Goal: Task Accomplishment & Management: Manage account settings

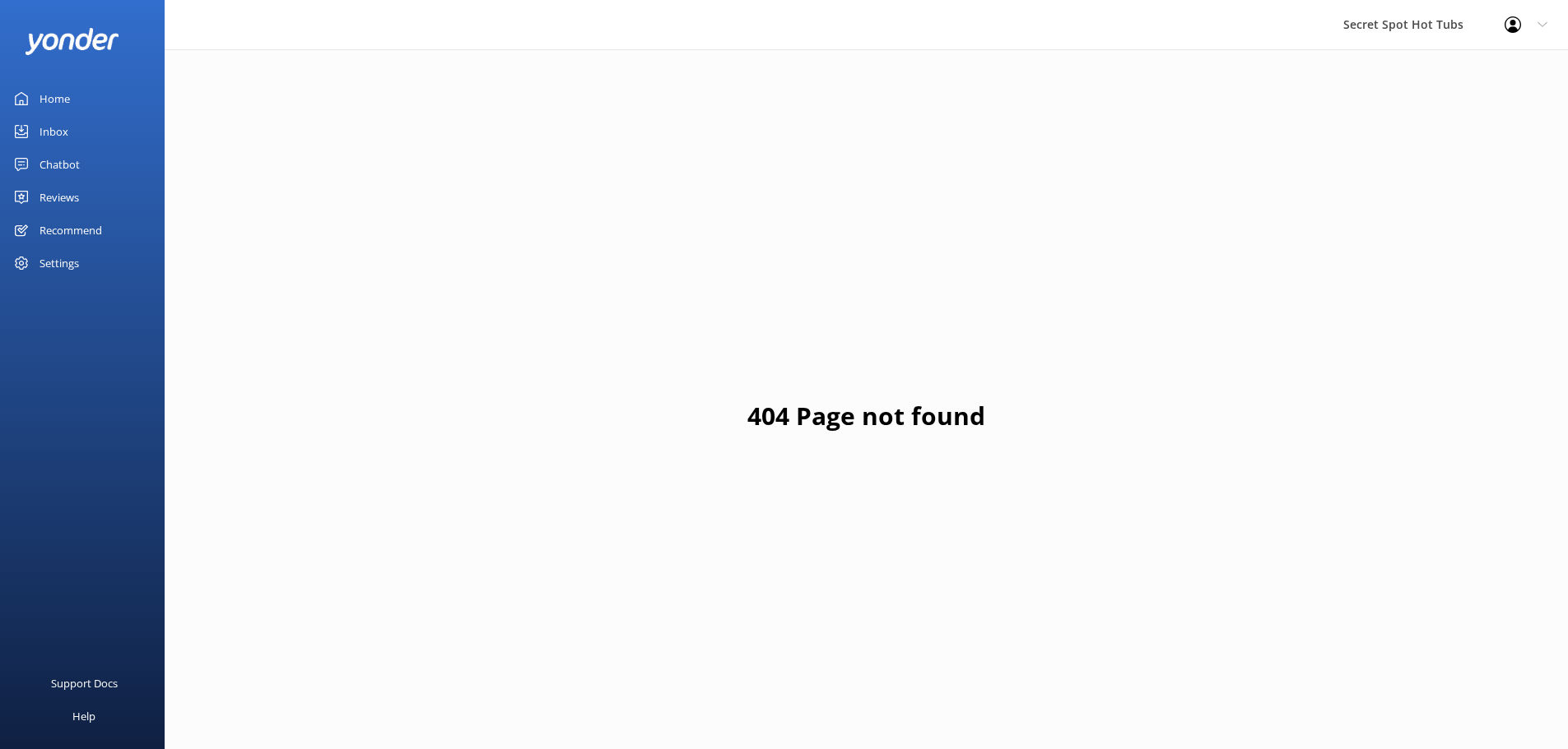
click at [78, 190] on div "Reviews" at bounding box center [60, 197] width 40 height 33
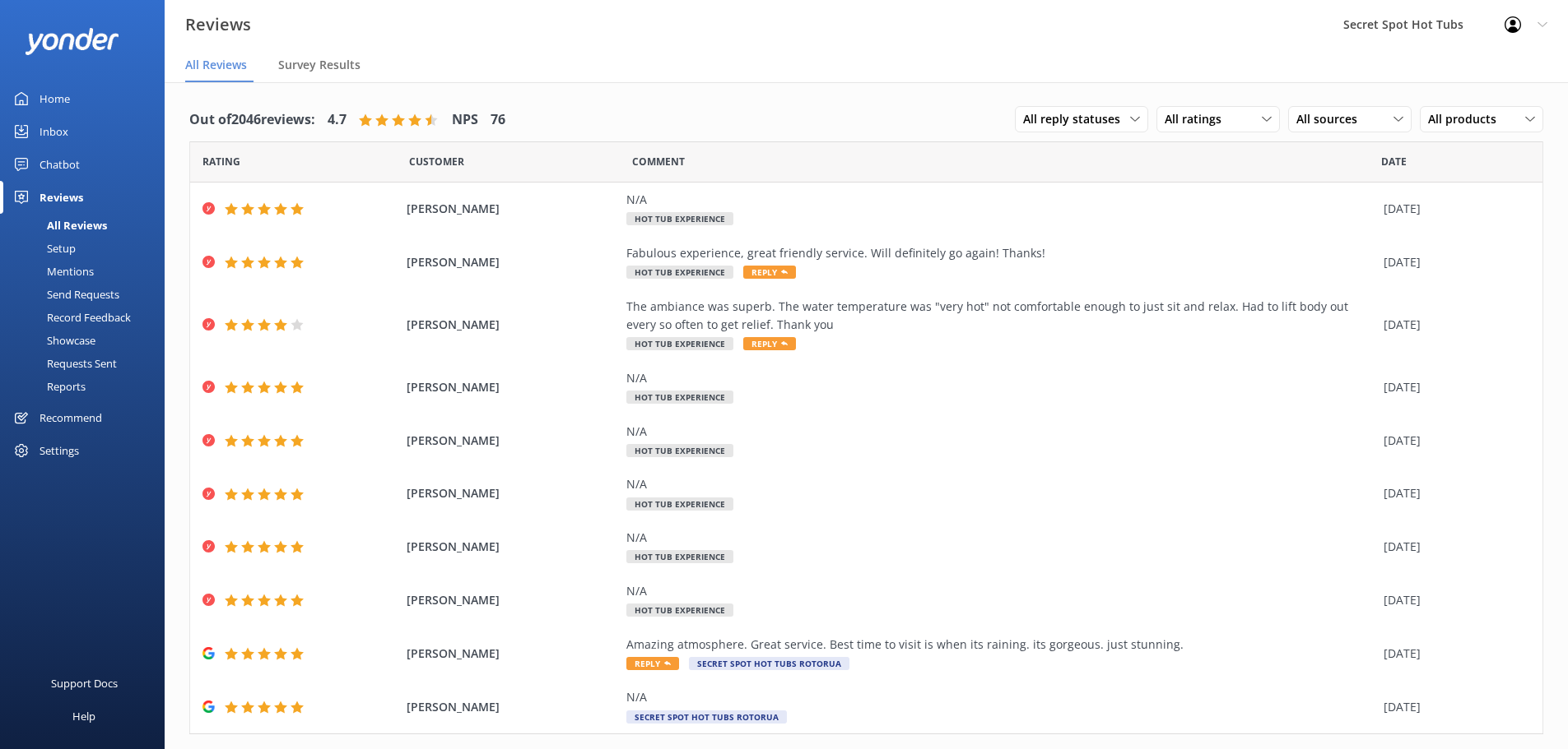
click at [559, 115] on div "Out of 2046 reviews: 4.7 NPS 76 All reply statuses All reply statuses Needs a r…" at bounding box center [865, 119] width 1353 height 43
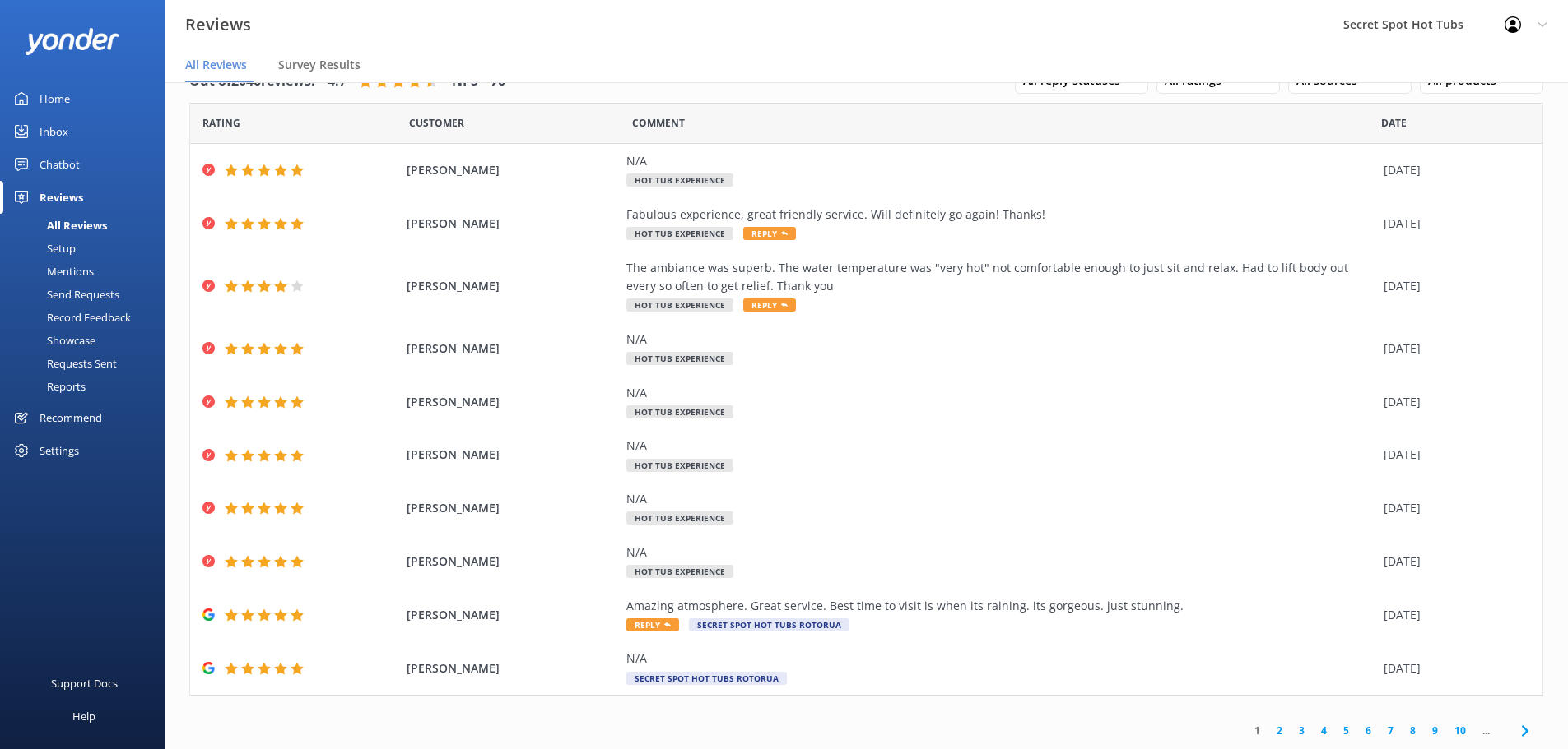
click at [1271, 729] on link "2" at bounding box center [1279, 731] width 22 height 16
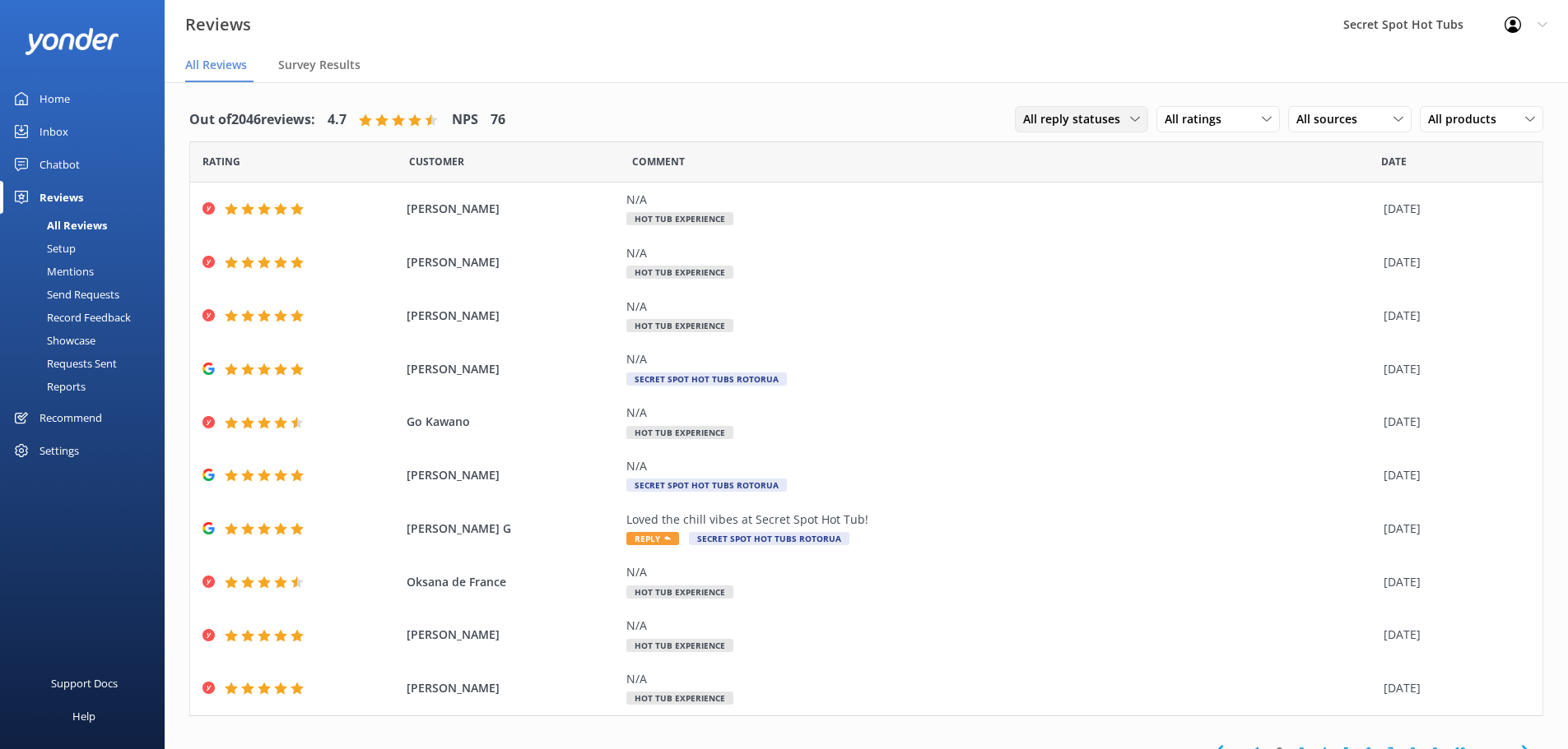
click at [1088, 112] on span "All reply statuses" at bounding box center [1076, 119] width 107 height 18
click at [1076, 185] on div "Needs a reply" at bounding box center [1055, 187] width 64 height 17
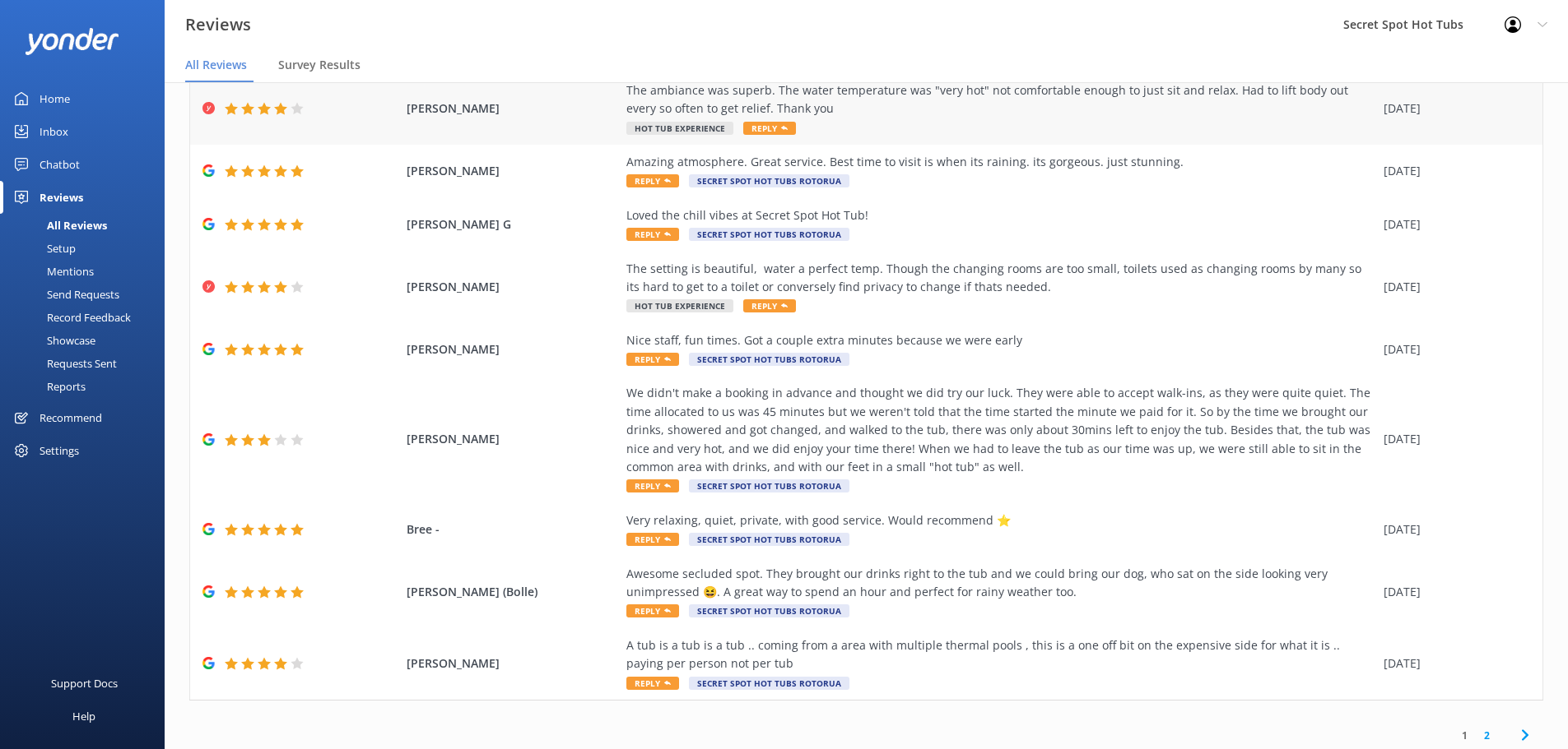
scroll to position [168, 0]
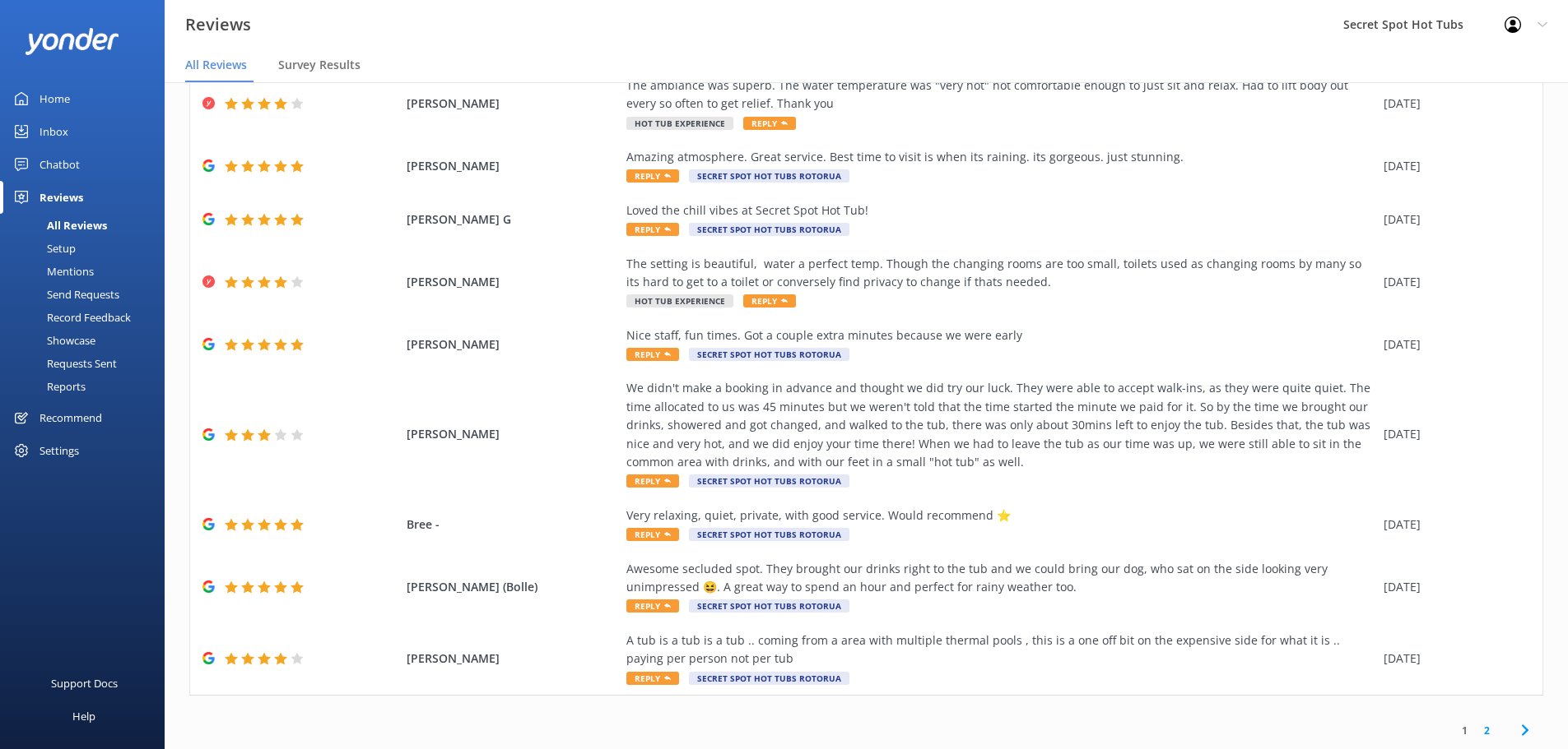
click at [1476, 734] on link "2" at bounding box center [1487, 731] width 22 height 16
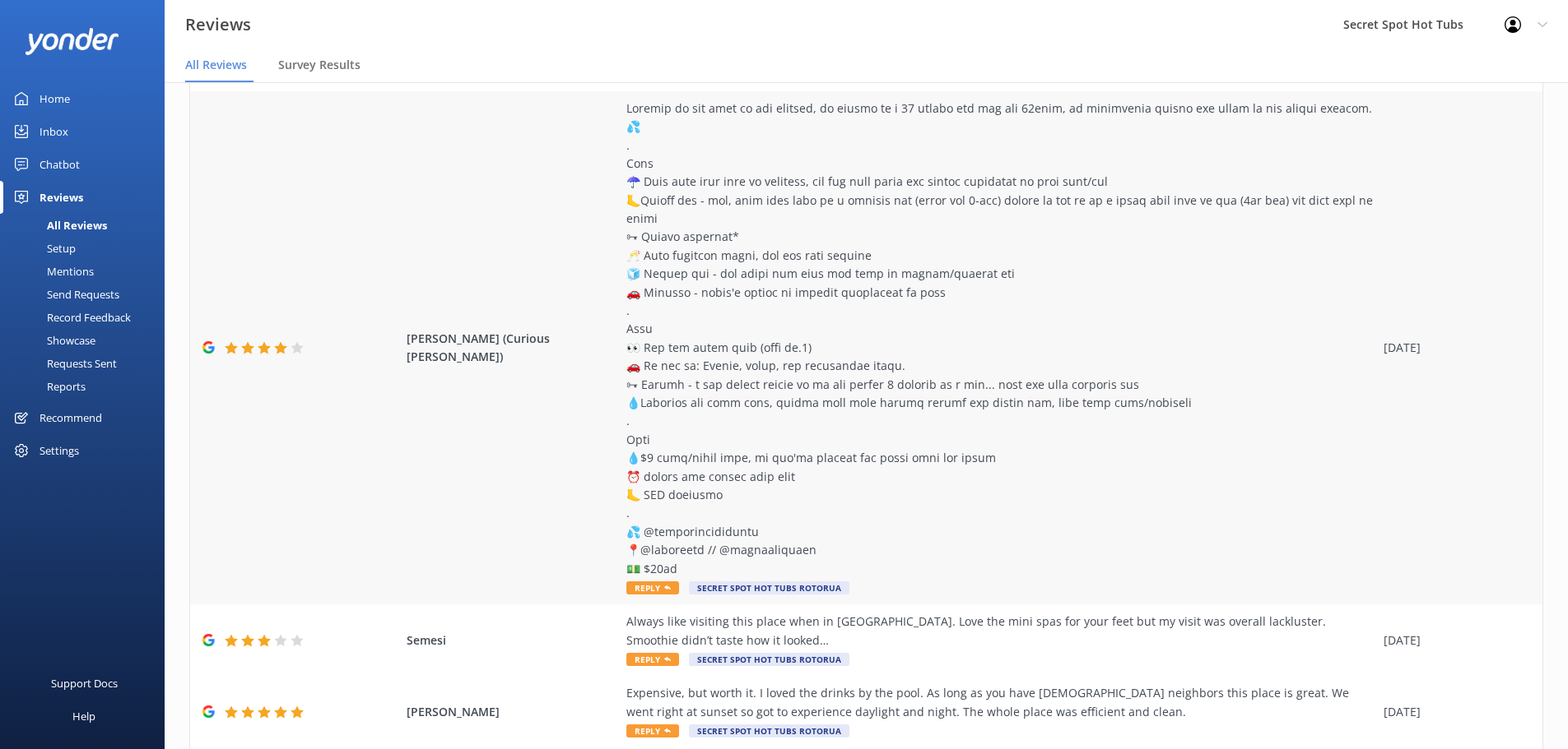
scroll to position [411, 0]
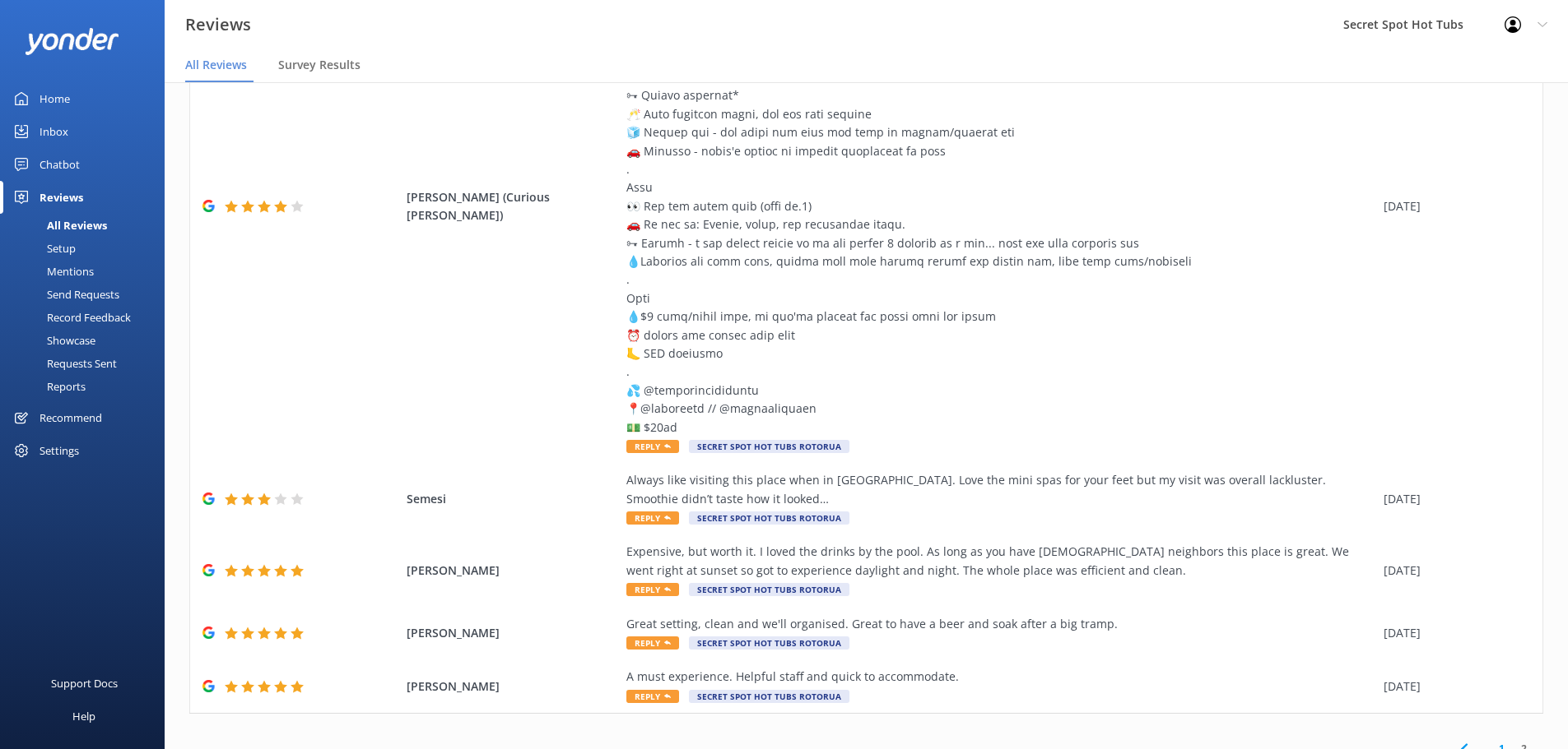
click at [1490, 741] on link "1" at bounding box center [1501, 749] width 22 height 16
